Goal: Transaction & Acquisition: Purchase product/service

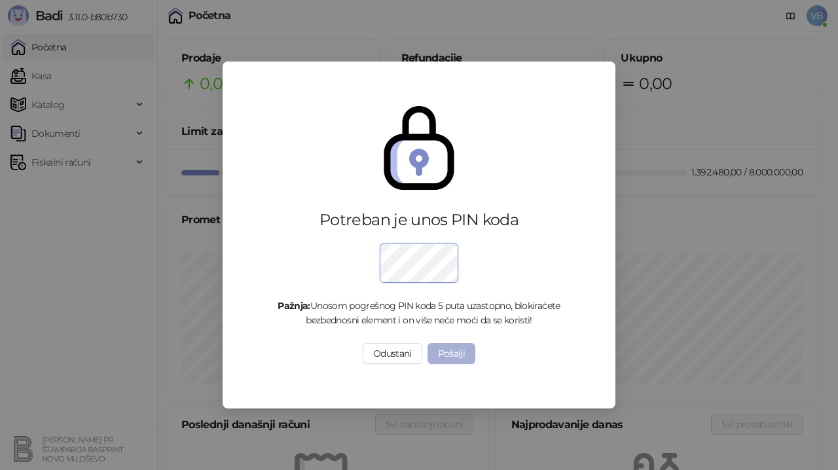
click at [441, 356] on button "Pošalji" at bounding box center [452, 353] width 48 height 21
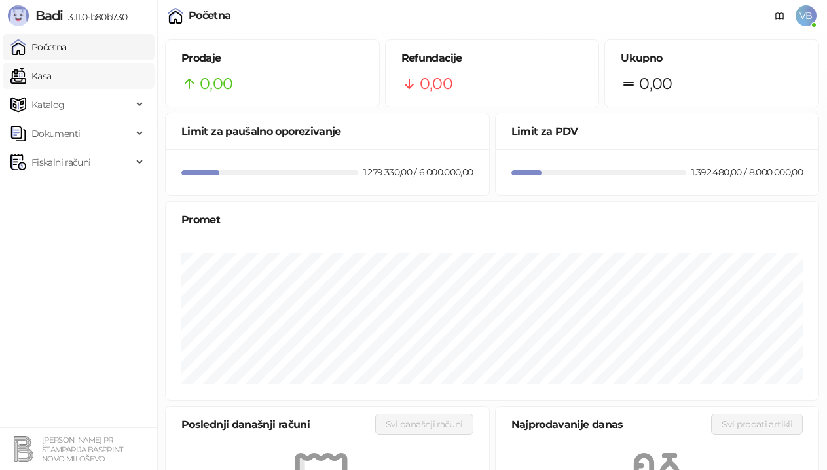
click at [51, 75] on link "Kasa" at bounding box center [30, 76] width 41 height 26
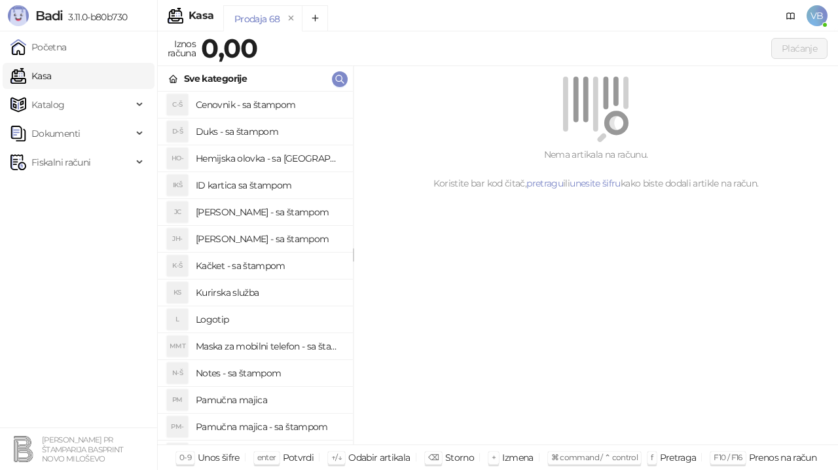
click at [268, 103] on h4 "Cenovnik - sa štampom" at bounding box center [269, 104] width 147 height 21
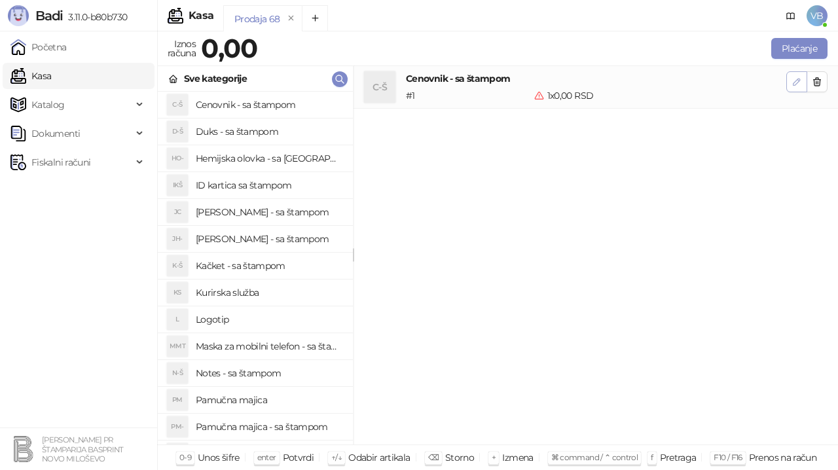
click at [794, 81] on icon "button" at bounding box center [797, 82] width 10 height 10
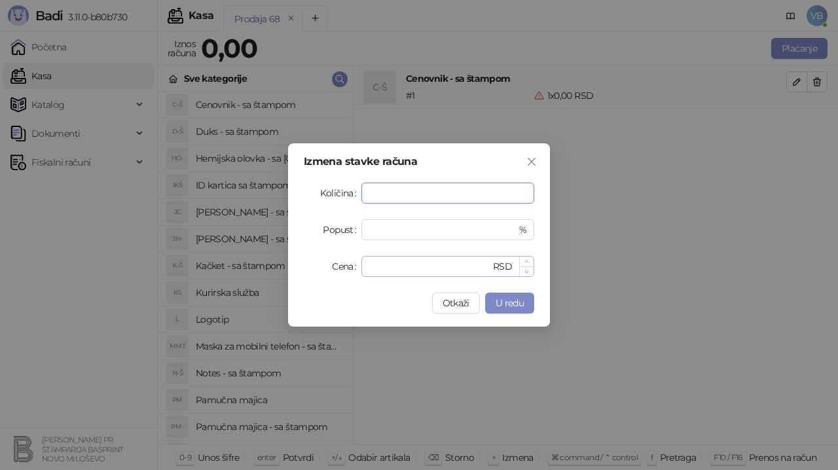
type input "*"
click at [387, 270] on input "*" at bounding box center [429, 267] width 121 height 20
type input "***"
click at [505, 304] on span "U redu" at bounding box center [510, 303] width 28 height 12
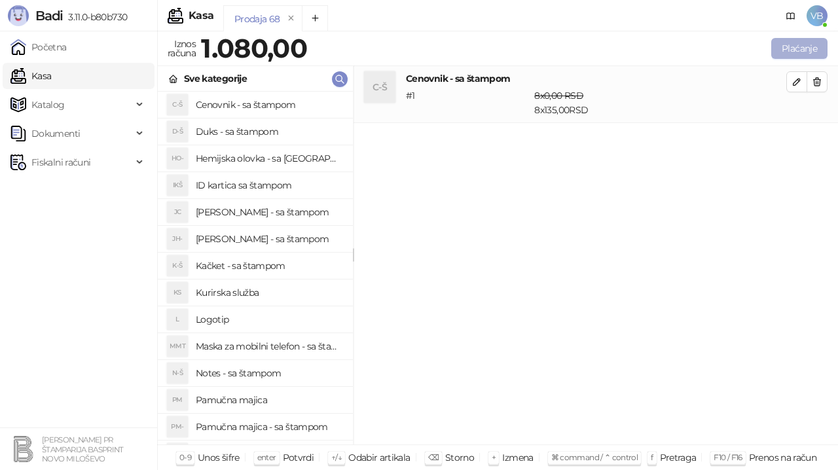
click at [799, 46] on button "Plaćanje" at bounding box center [799, 48] width 56 height 21
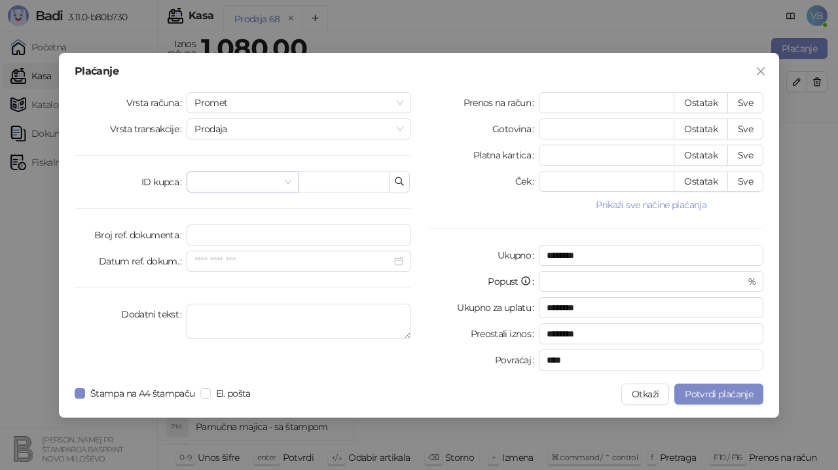
click at [255, 176] on input "search" at bounding box center [236, 182] width 84 height 20
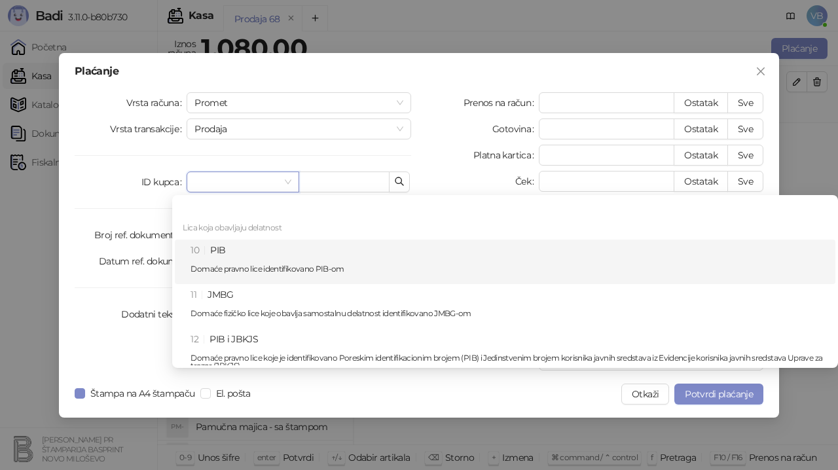
click at [244, 252] on div "10 PIB Domaće pravno lice identifikovano PIB-om" at bounding box center [509, 262] width 637 height 38
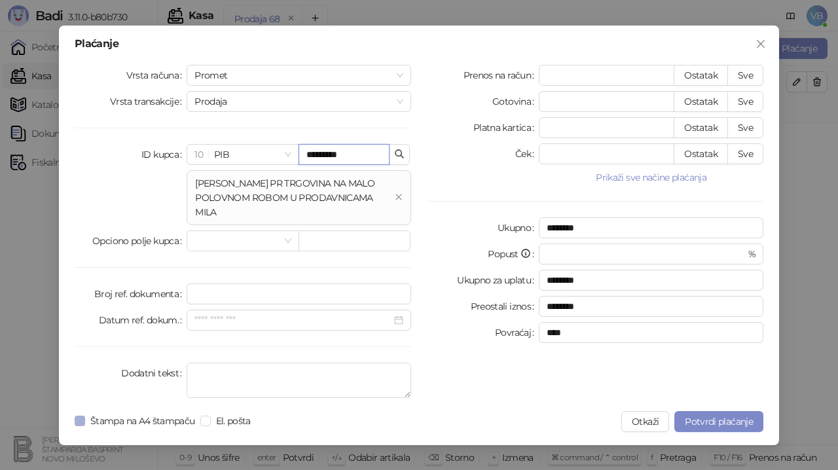
type input "*********"
click at [750, 70] on button "Sve" at bounding box center [745, 75] width 36 height 21
type input "****"
click at [714, 424] on span "Potvrdi plaćanje" at bounding box center [719, 422] width 68 height 12
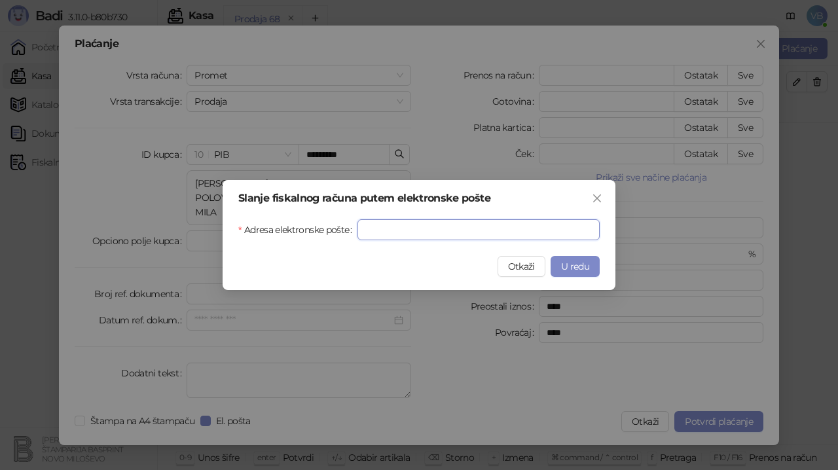
click at [387, 232] on input "Adresa elektronske pošte" at bounding box center [478, 229] width 242 height 21
type input "**********"
click at [580, 263] on span "U redu" at bounding box center [575, 267] width 28 height 12
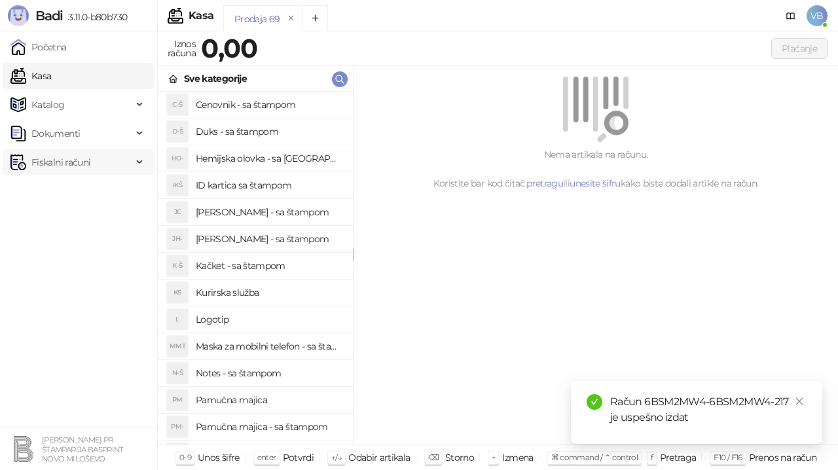
click at [58, 161] on span "Fiskalni računi" at bounding box center [60, 162] width 59 height 26
click at [64, 189] on link "Izdati računi" at bounding box center [51, 191] width 71 height 26
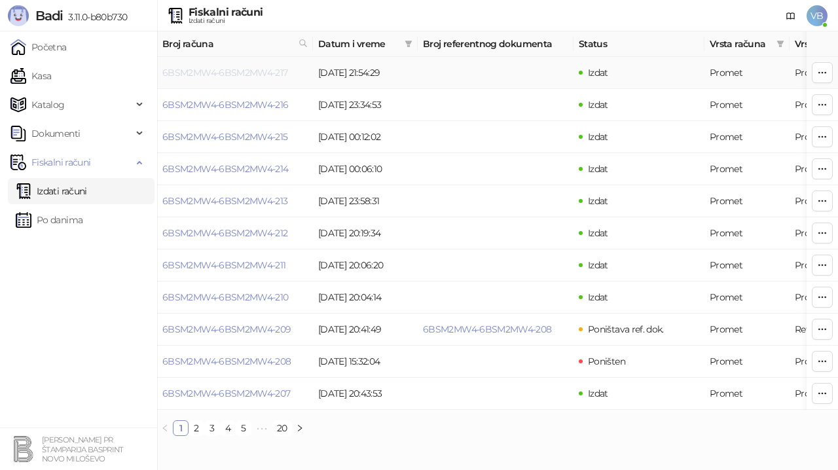
click at [255, 69] on link "6BSM2MW4-6BSM2MW4-217" at bounding box center [225, 73] width 126 height 12
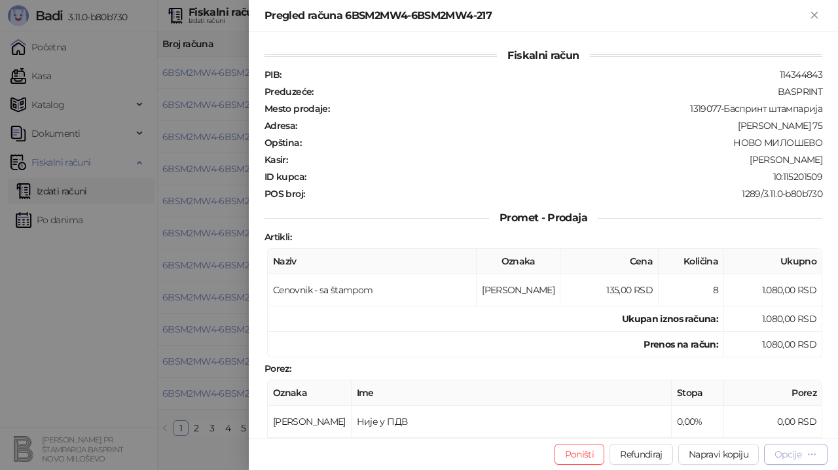
click at [775, 453] on div "Opcije" at bounding box center [788, 454] width 27 height 12
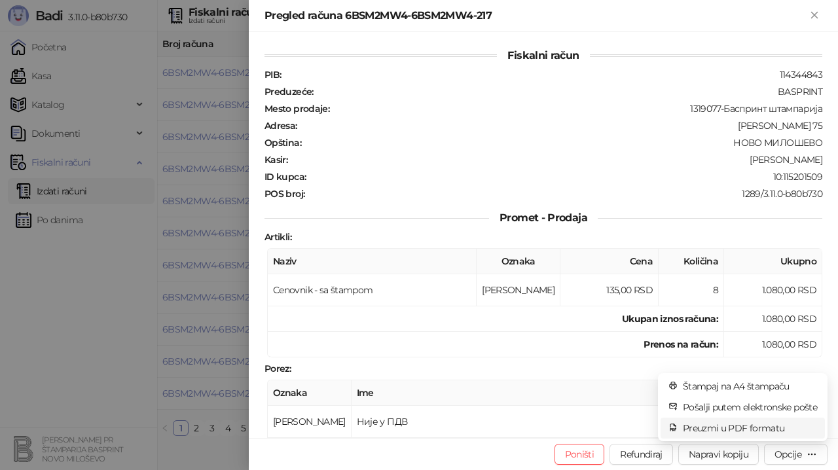
click at [737, 422] on span "Preuzmi u PDF formatu" at bounding box center [750, 428] width 134 height 14
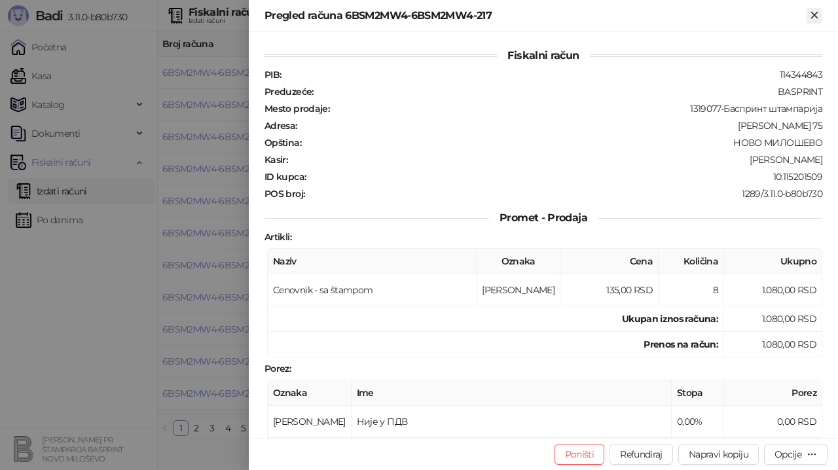
click at [818, 14] on icon "Zatvori" at bounding box center [815, 15] width 12 height 12
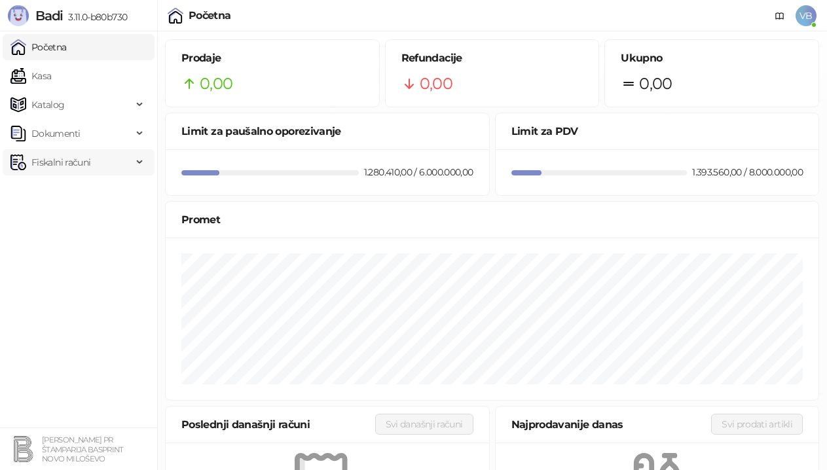
click at [66, 160] on span "Fiskalni računi" at bounding box center [60, 162] width 59 height 26
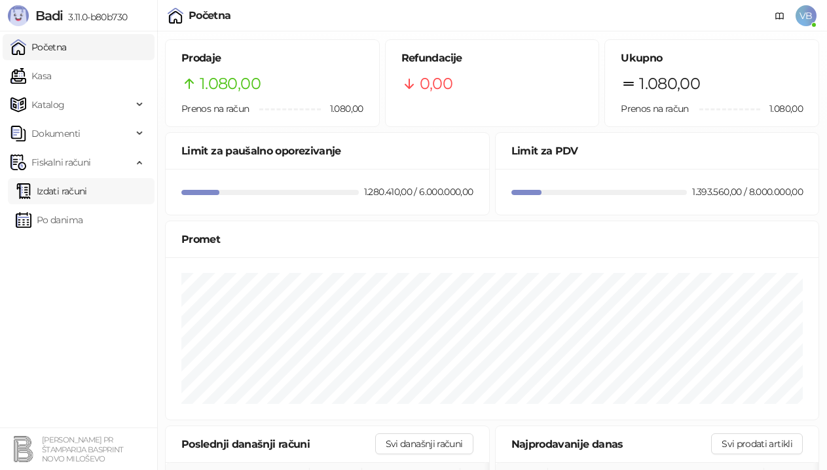
click at [64, 188] on link "Izdati računi" at bounding box center [51, 191] width 71 height 26
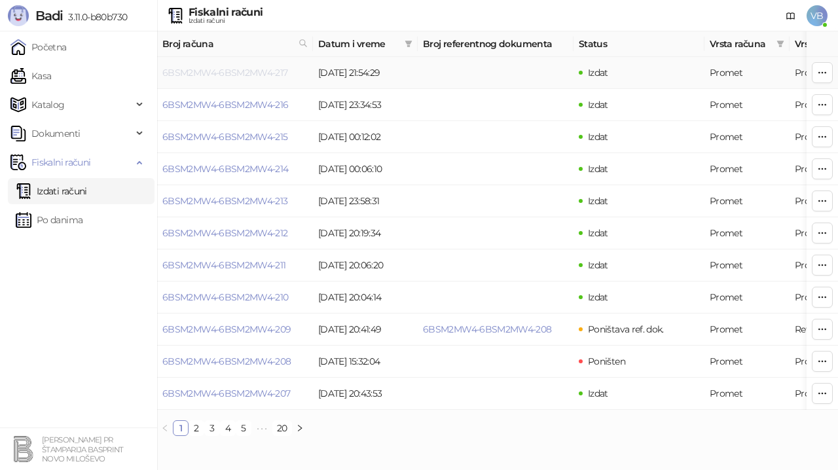
click at [225, 68] on link "6BSM2MW4-6BSM2MW4-217" at bounding box center [225, 73] width 126 height 12
